Goal: Navigation & Orientation: Find specific page/section

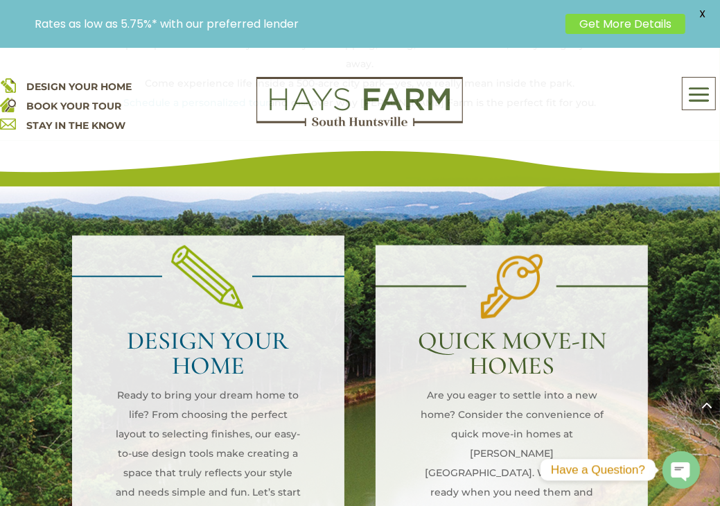
scroll to position [961, 0]
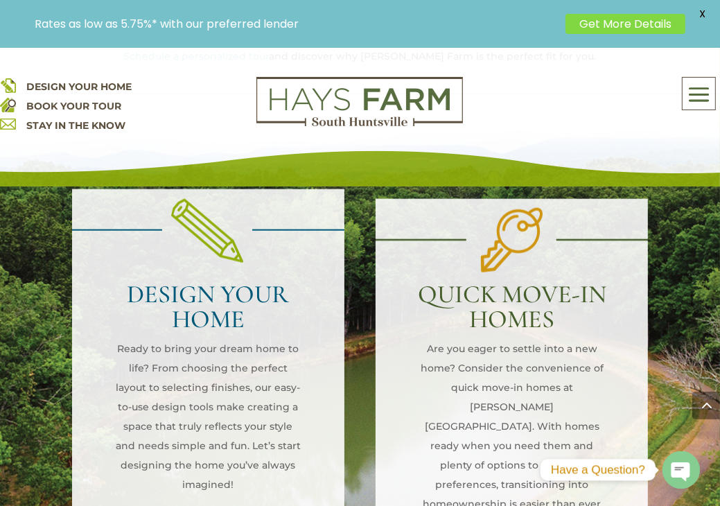
drag, startPoint x: 696, startPoint y: 472, endPoint x: 682, endPoint y: 454, distance: 22.2
click at [682, 454] on circle "button" at bounding box center [680, 470] width 37 height 37
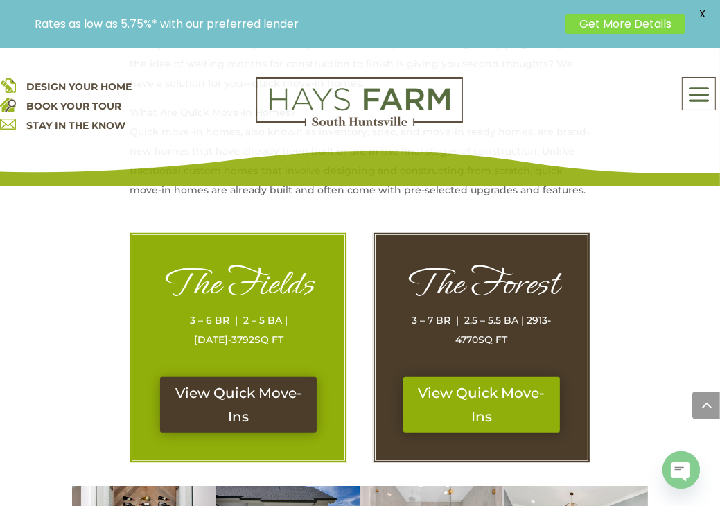
scroll to position [626, 0]
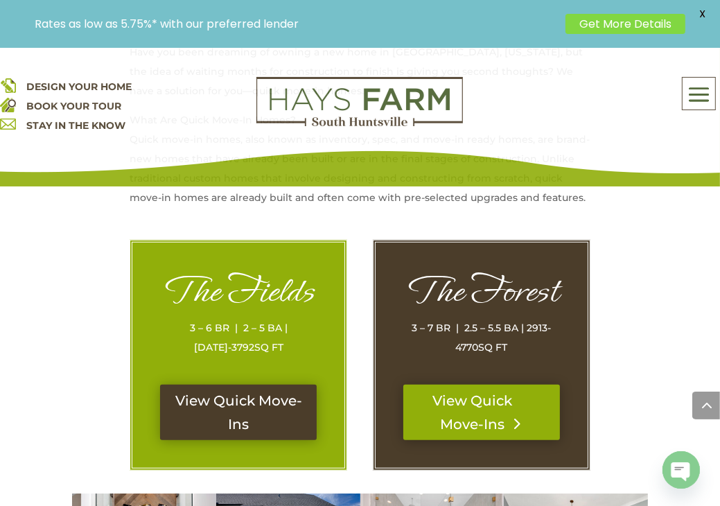
click at [525, 405] on link "View Quick Move-Ins" at bounding box center [481, 412] width 157 height 55
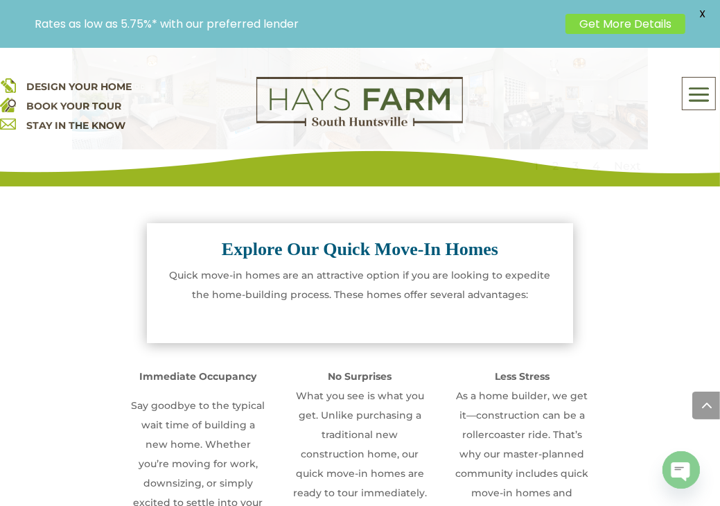
scroll to position [1181, 0]
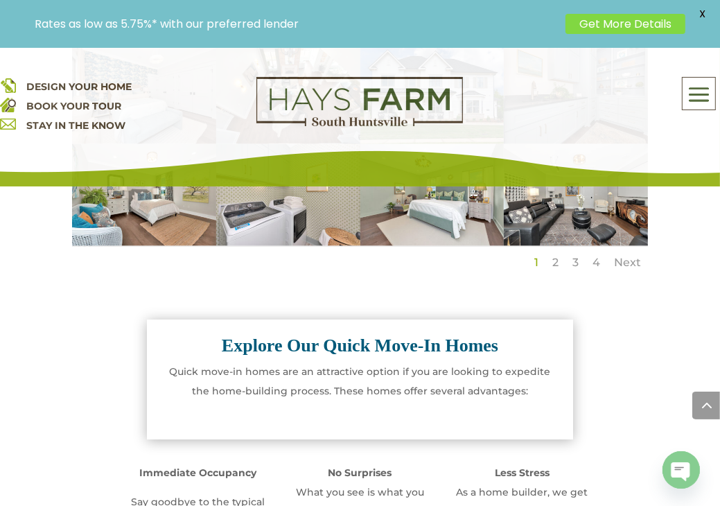
click at [85, 80] on span "DESIGN YOUR HOME" at bounding box center [78, 86] width 105 height 12
